Goal: Transaction & Acquisition: Purchase product/service

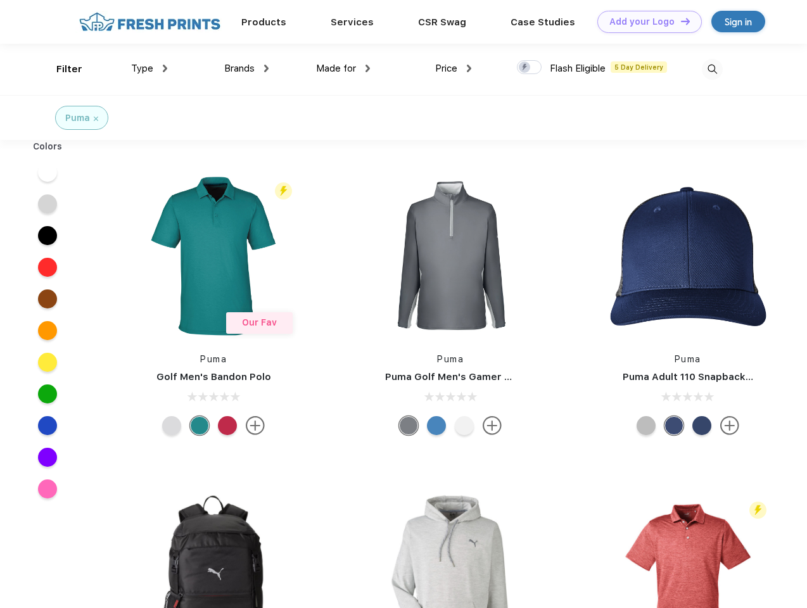
click at [645, 22] on link "Add your Logo Design Tool" at bounding box center [650, 22] width 105 height 22
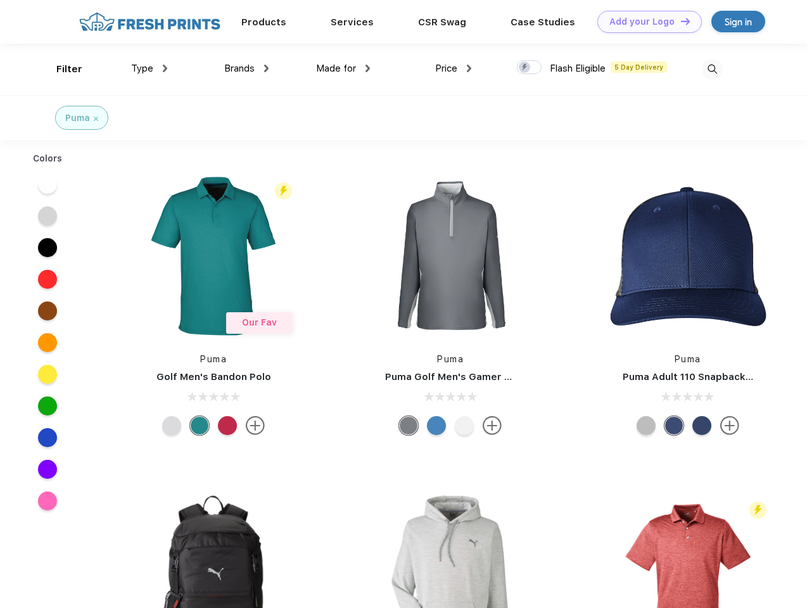
click at [0, 0] on div "Design Tool" at bounding box center [0, 0] width 0 height 0
click at [680, 21] on link "Add your Logo Design Tool" at bounding box center [650, 22] width 105 height 22
click at [61, 69] on div "Filter" at bounding box center [69, 69] width 26 height 15
click at [150, 68] on span "Type" at bounding box center [142, 68] width 22 height 11
click at [247, 68] on span "Brands" at bounding box center [239, 68] width 30 height 11
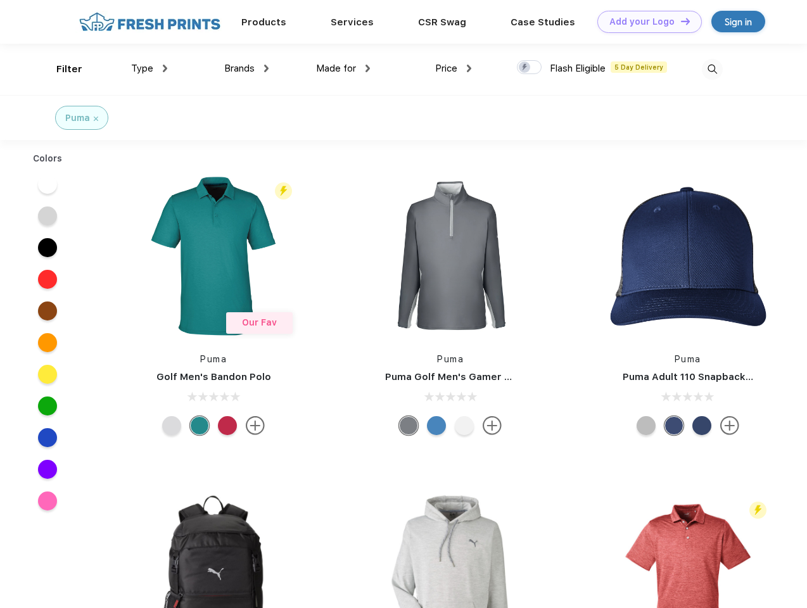
click at [343, 68] on span "Made for" at bounding box center [336, 68] width 40 height 11
click at [454, 68] on span "Price" at bounding box center [446, 68] width 22 height 11
click at [530, 68] on div at bounding box center [529, 67] width 25 height 14
click at [525, 68] on input "checkbox" at bounding box center [521, 64] width 8 height 8
click at [712, 69] on img at bounding box center [712, 69] width 21 height 21
